Goal: Find specific page/section: Find specific page/section

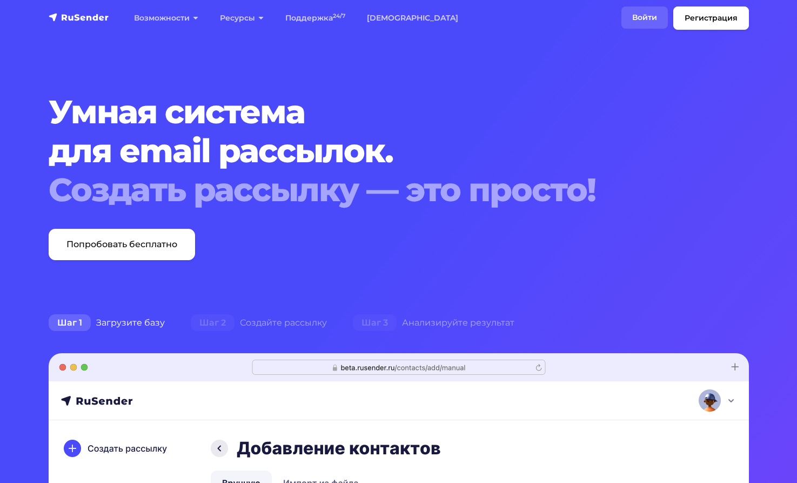
drag, startPoint x: 645, startPoint y: 11, endPoint x: 654, endPoint y: 16, distance: 9.7
click at [647, 11] on link "Войти" at bounding box center [645, 17] width 46 height 22
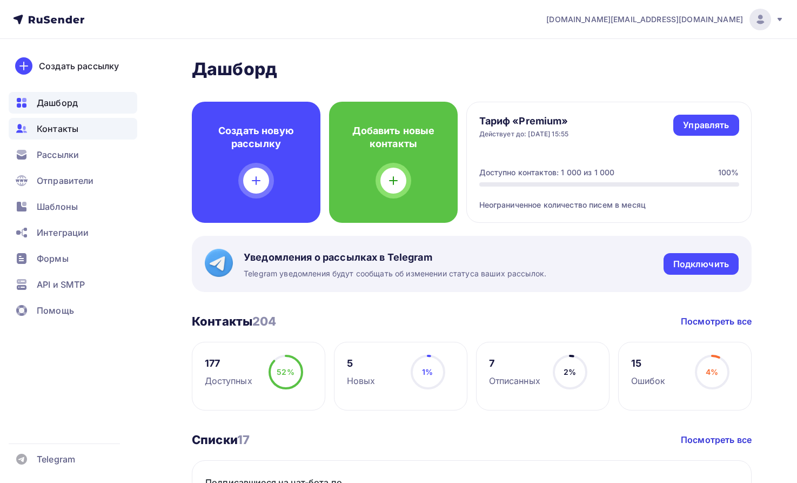
click at [67, 128] on span "Контакты" at bounding box center [58, 128] width 42 height 13
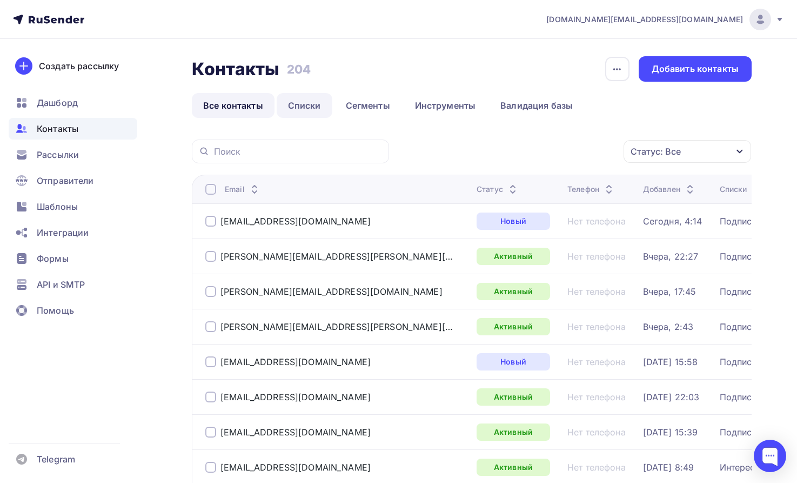
click at [307, 104] on link "Списки" at bounding box center [305, 105] width 56 height 25
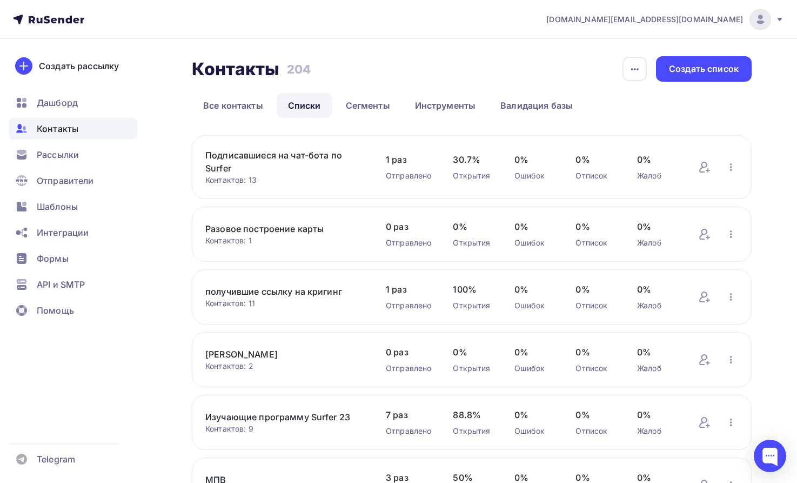
click at [272, 156] on link "Подписавшиеся на чат-бота по Surfer" at bounding box center [284, 162] width 159 height 26
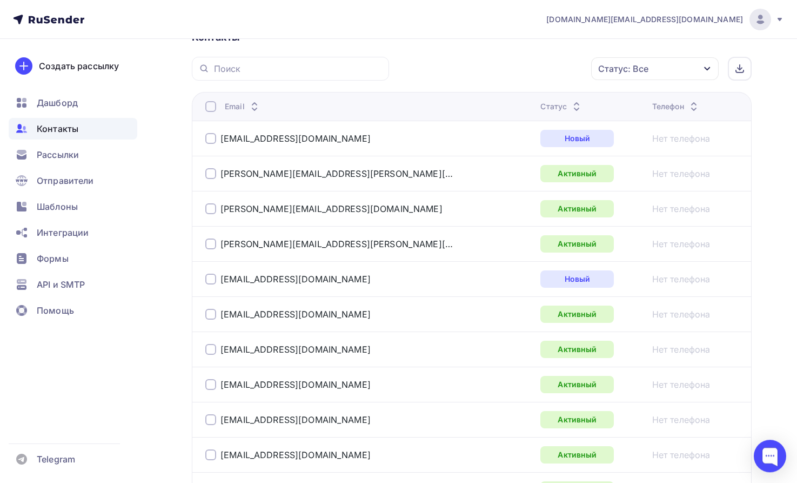
scroll to position [276, 0]
